Goal: Task Accomplishment & Management: Manage account settings

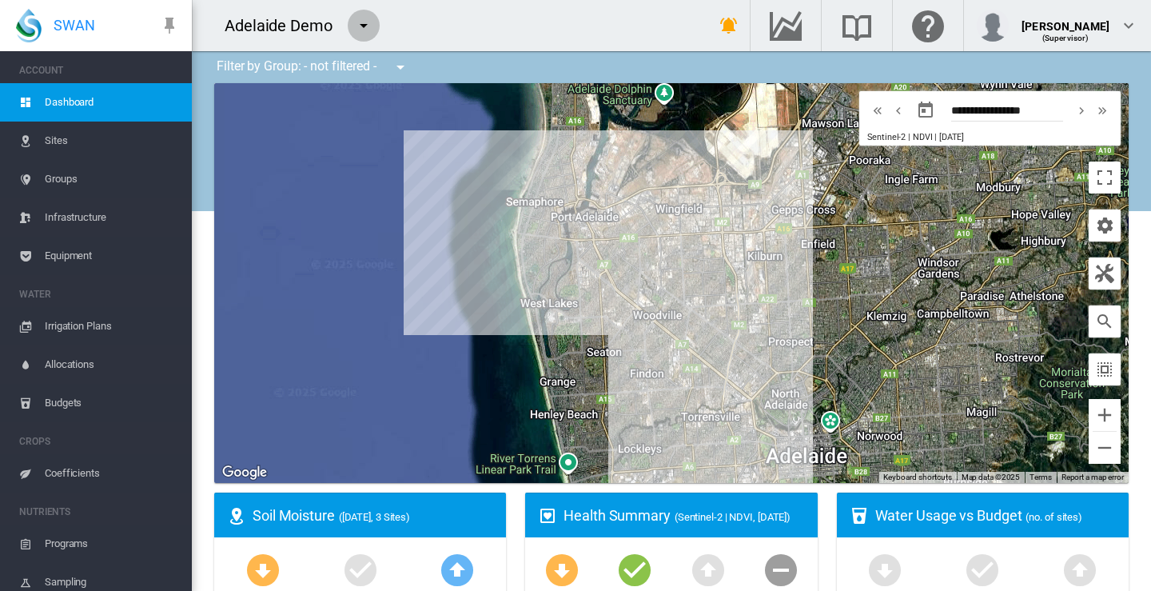
click at [362, 21] on md-icon "icon-menu-down" at bounding box center [363, 25] width 19 height 19
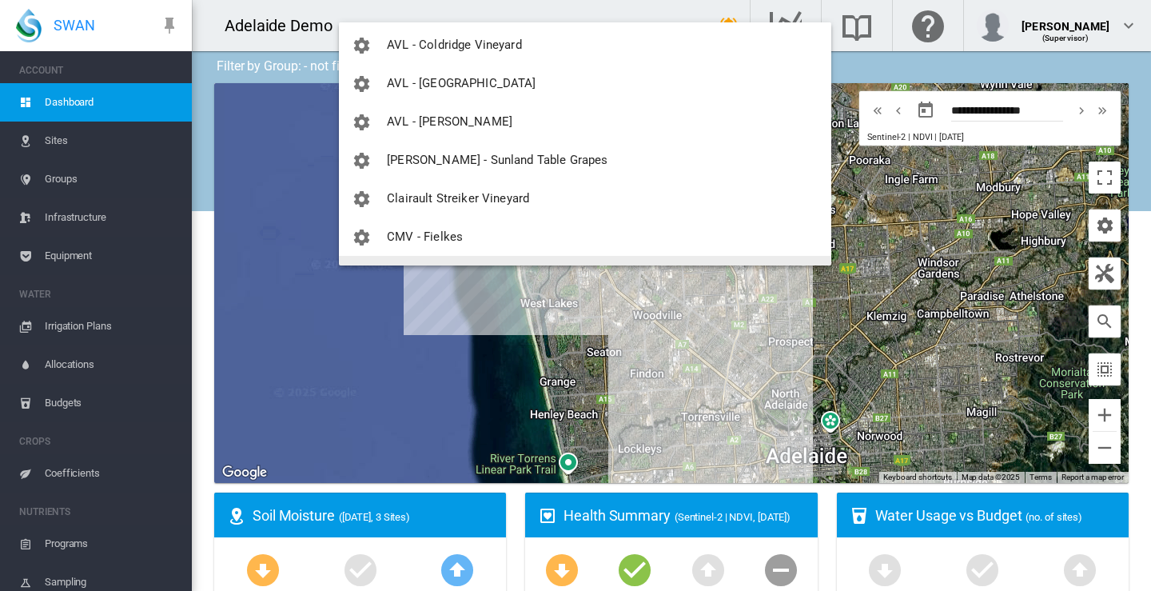
scroll to position [480, 0]
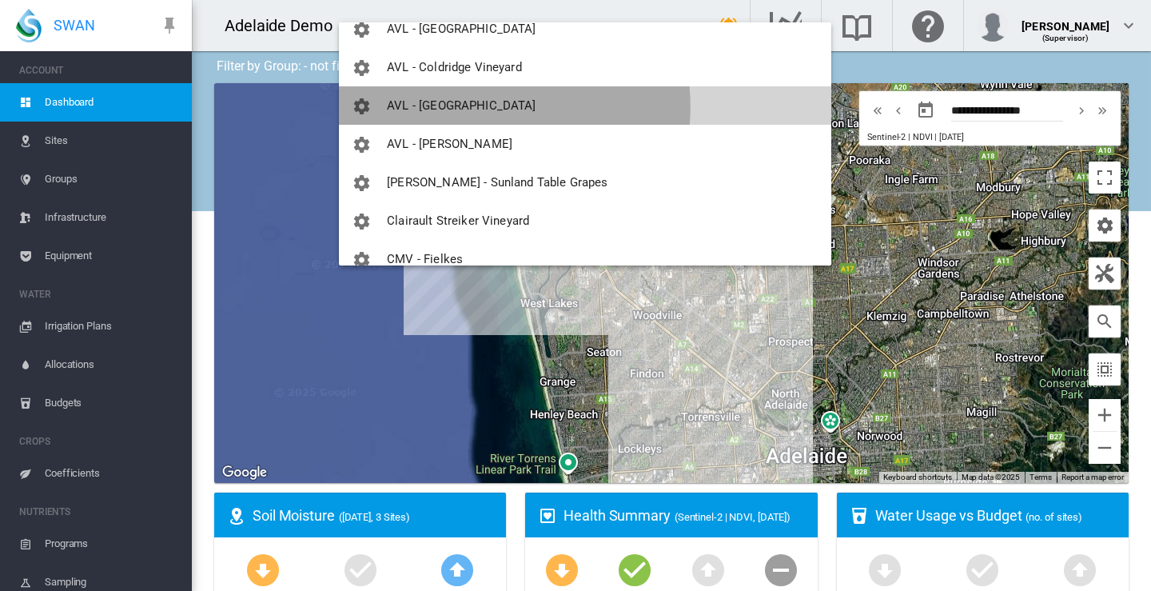
click at [467, 107] on span "AVL - [GEOGRAPHIC_DATA]" at bounding box center [461, 105] width 149 height 14
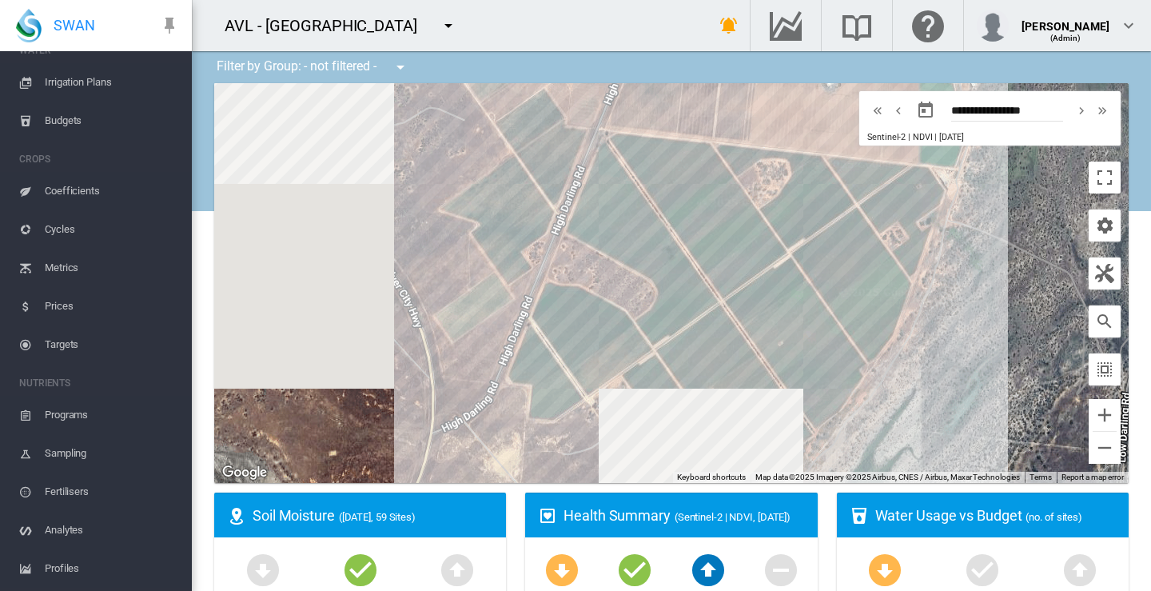
scroll to position [311, 0]
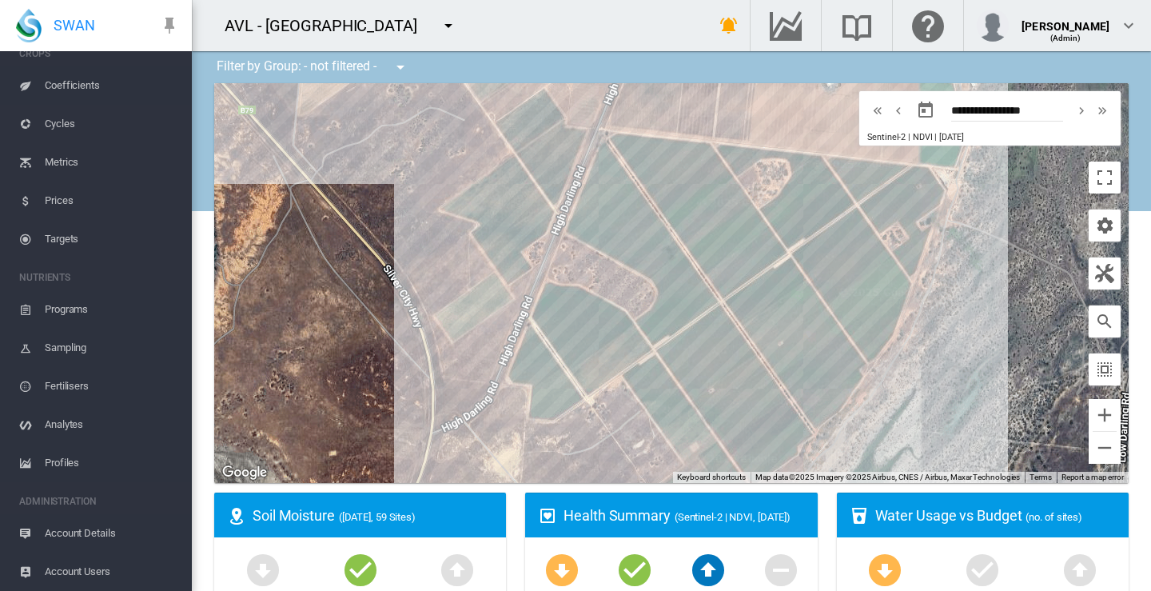
click at [96, 573] on span "Account Users" at bounding box center [112, 571] width 134 height 38
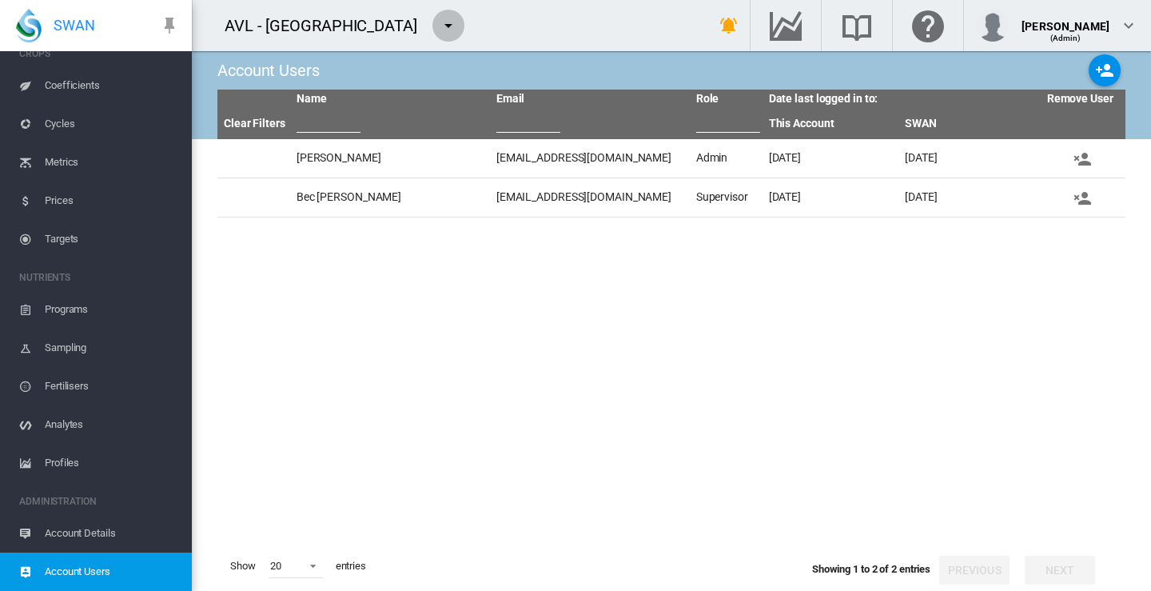
click at [439, 22] on md-icon "icon-menu-down" at bounding box center [448, 25] width 19 height 19
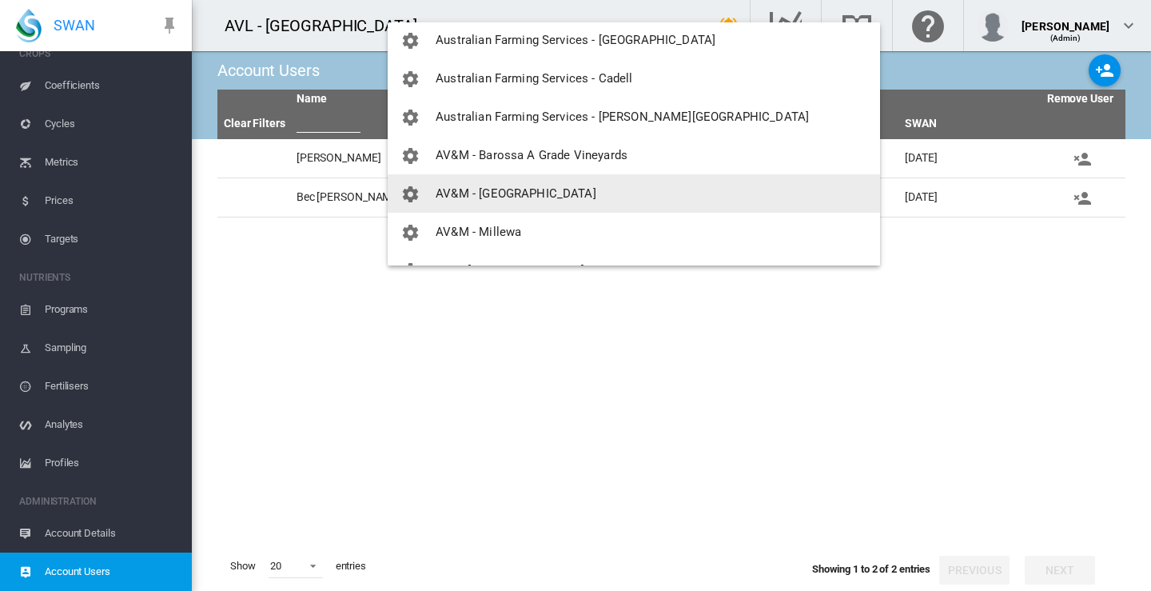
scroll to position [240, 0]
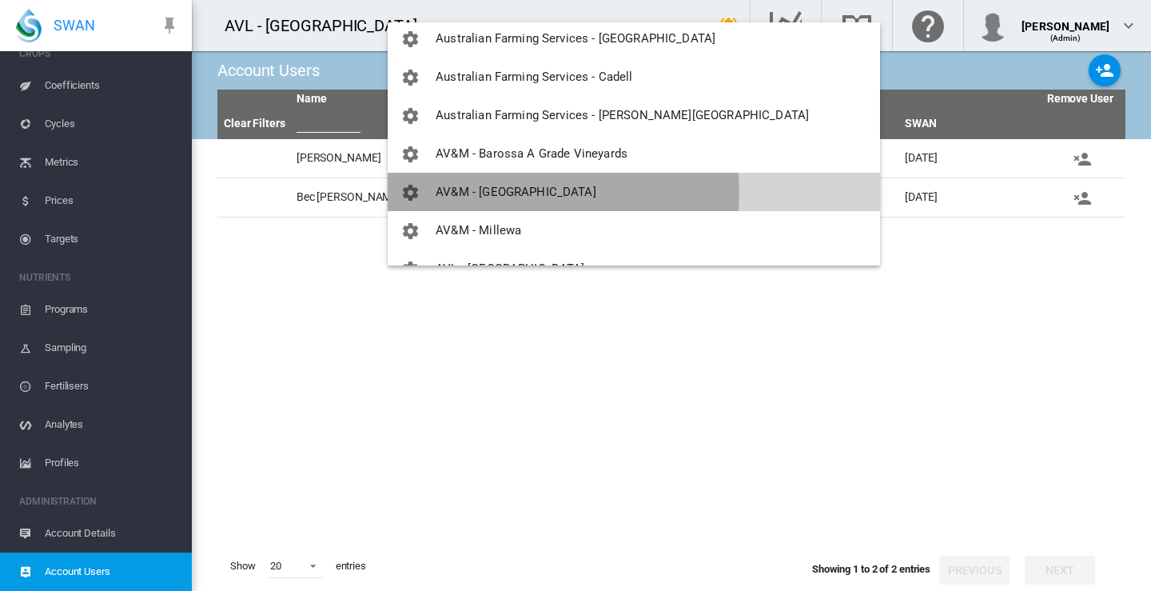
click at [500, 193] on span "AV&M - [GEOGRAPHIC_DATA]" at bounding box center [516, 192] width 161 height 14
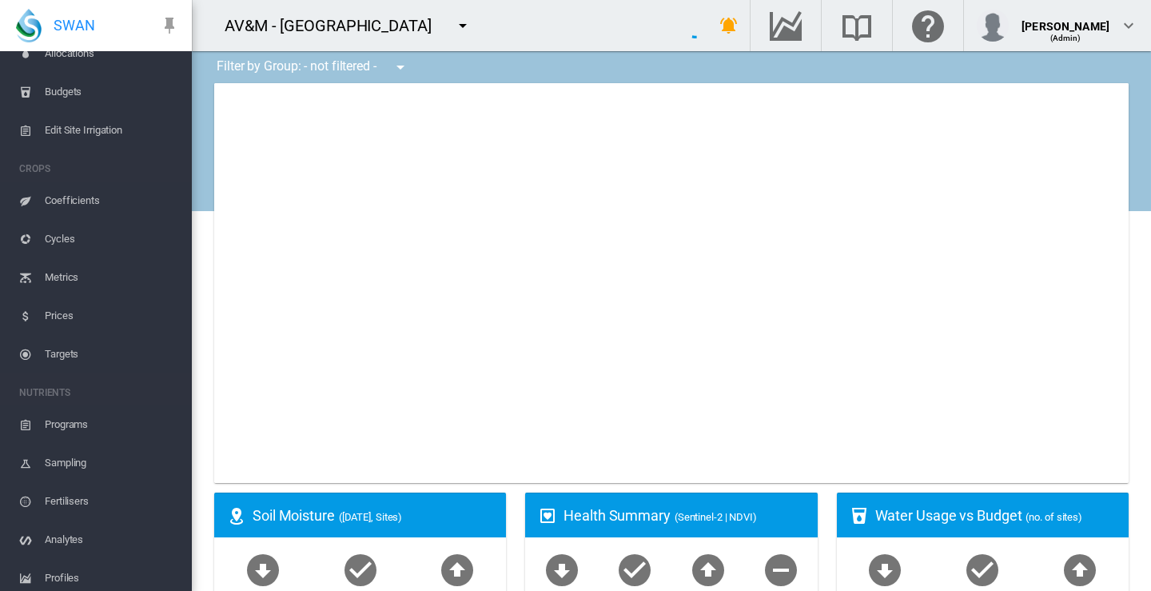
scroll to position [426, 0]
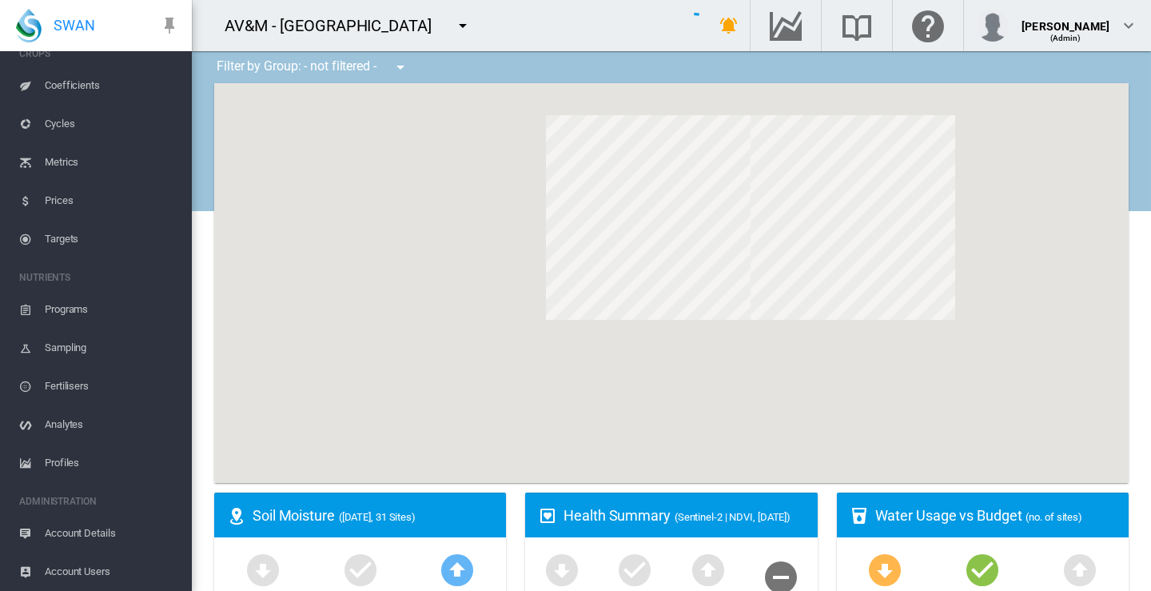
click at [102, 572] on span "Account Users" at bounding box center [112, 571] width 134 height 38
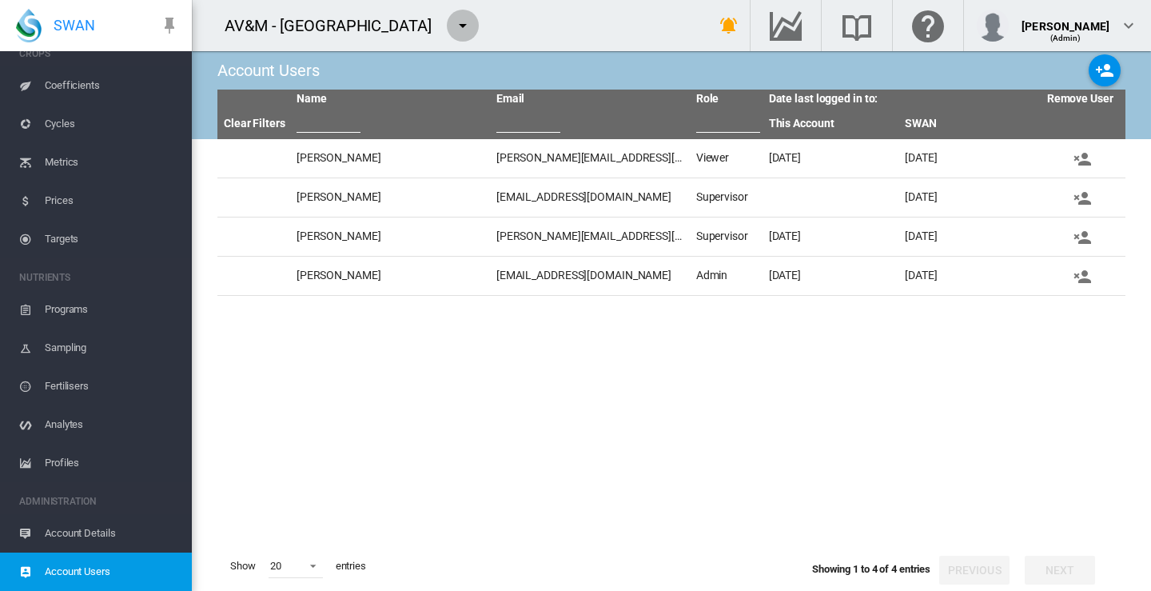
click at [462, 25] on md-icon "icon-menu-down" at bounding box center [462, 25] width 19 height 19
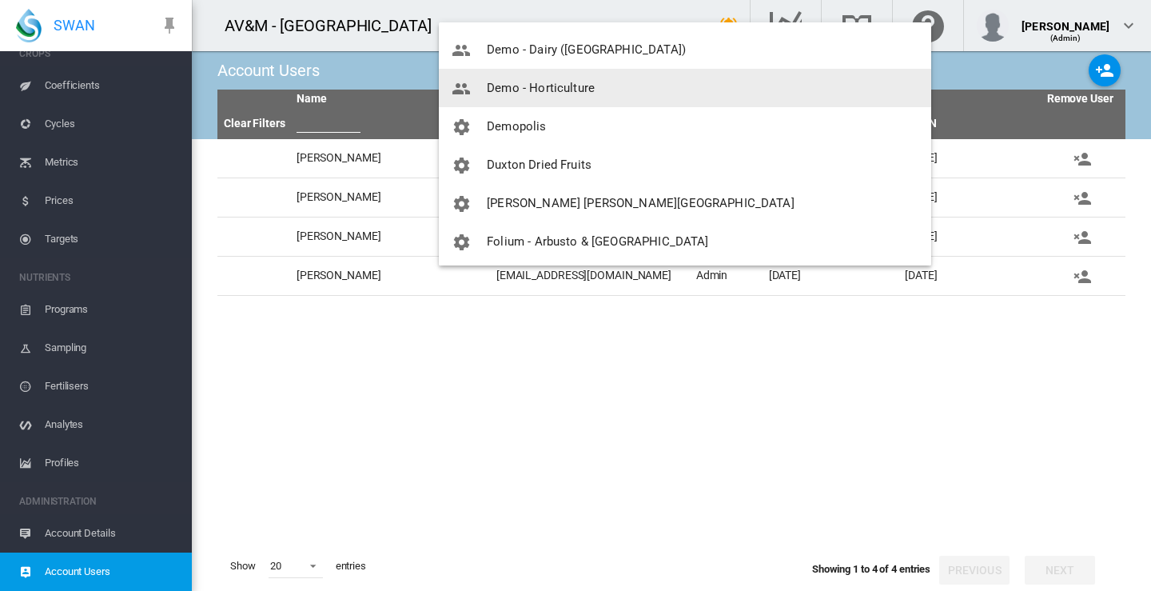
scroll to position [879, 0]
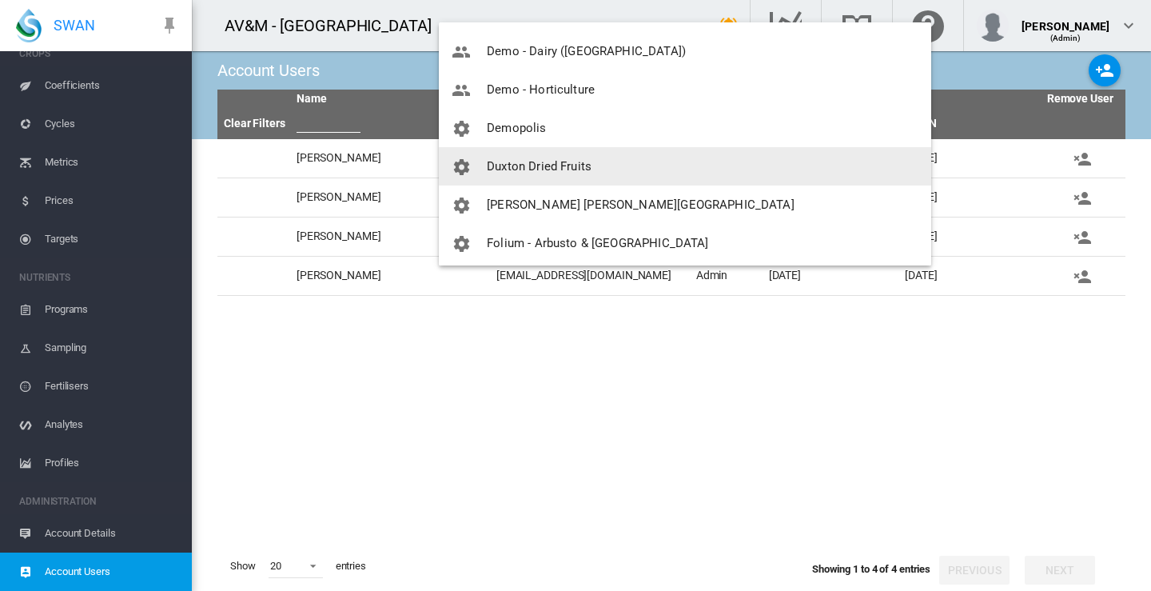
click at [513, 163] on span "Duxton Dried Fruits" at bounding box center [539, 166] width 105 height 14
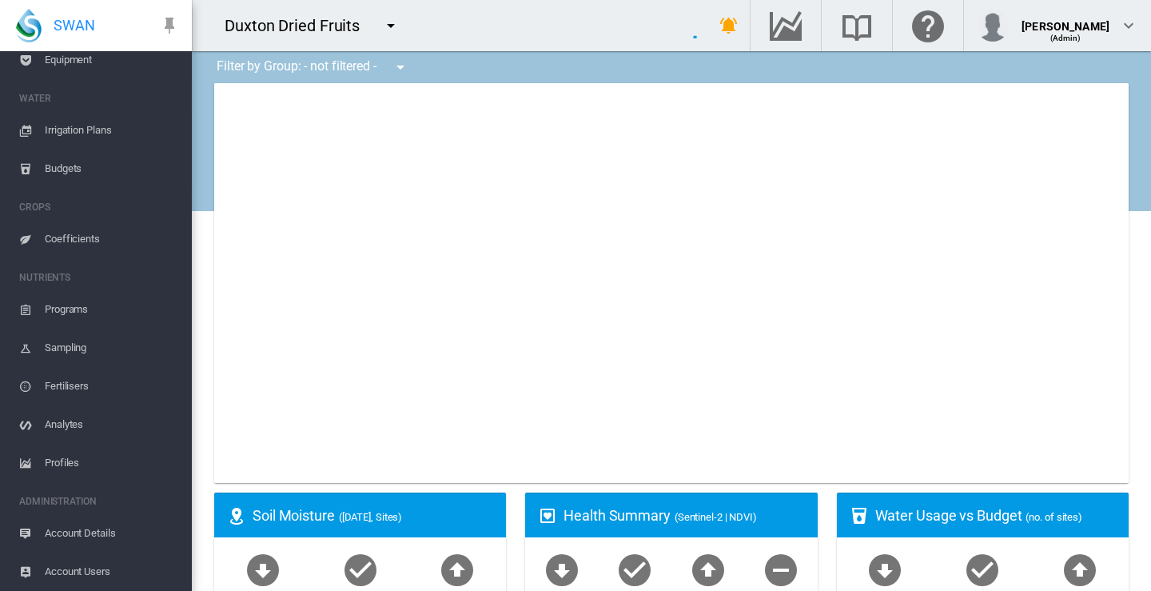
scroll to position [157, 0]
click at [99, 573] on span "Account Users" at bounding box center [112, 571] width 134 height 38
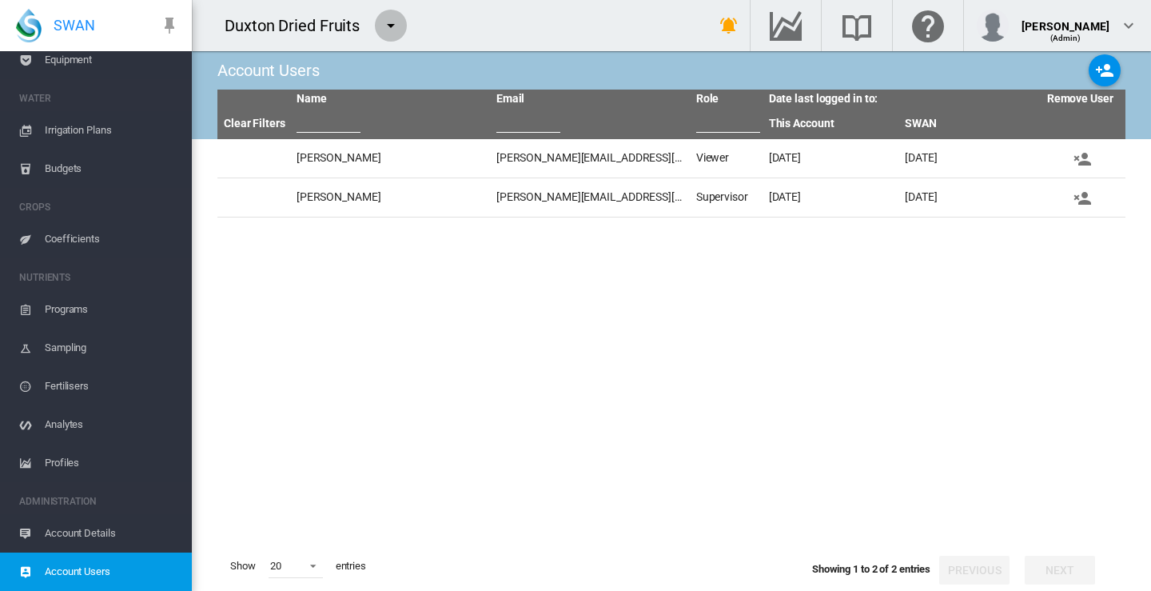
click at [396, 24] on md-icon "icon-menu-down" at bounding box center [390, 25] width 19 height 19
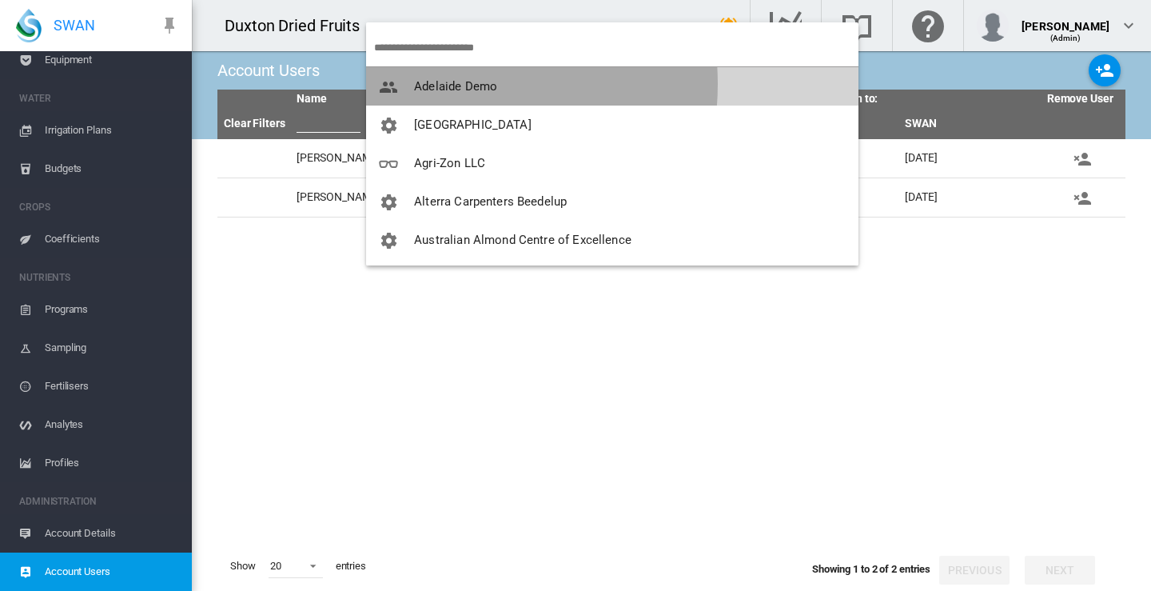
click at [431, 84] on span "Adelaide Demo" at bounding box center [455, 86] width 83 height 14
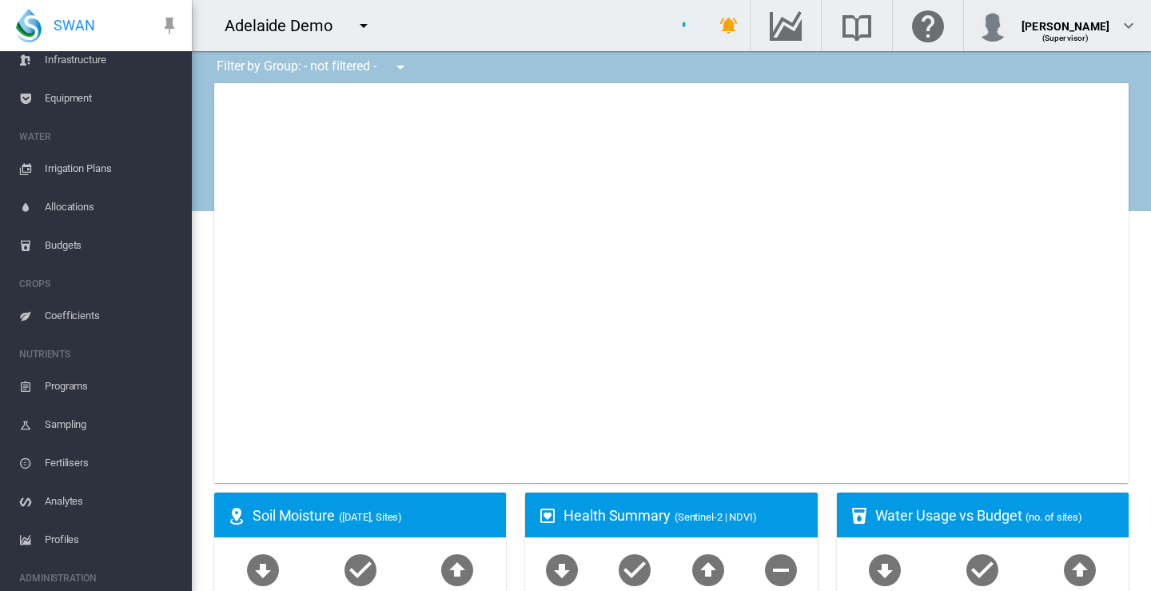
scroll to position [196, 0]
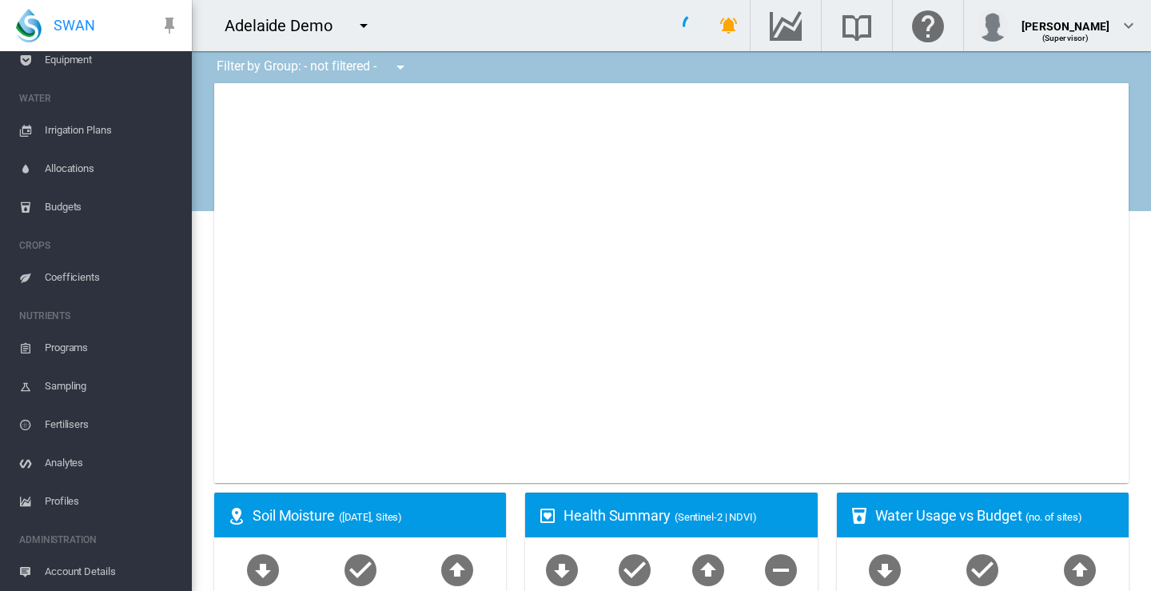
type input "**********"
